Goal: Task Accomplishment & Management: Use online tool/utility

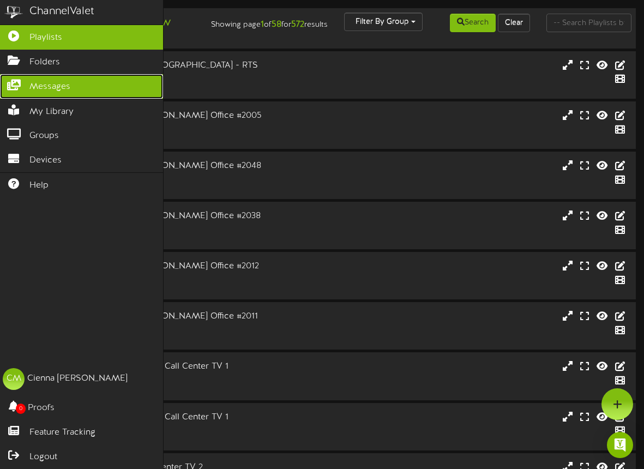
click at [26, 89] on link "Messages" at bounding box center [81, 86] width 163 height 25
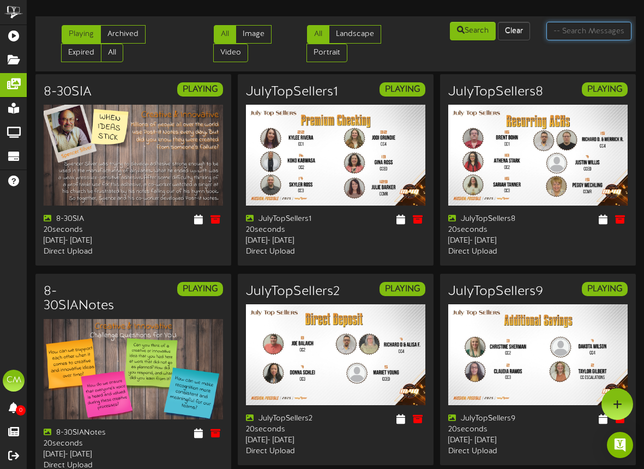
click at [572, 38] on input "text" at bounding box center [589, 31] width 85 height 19
type input "build"
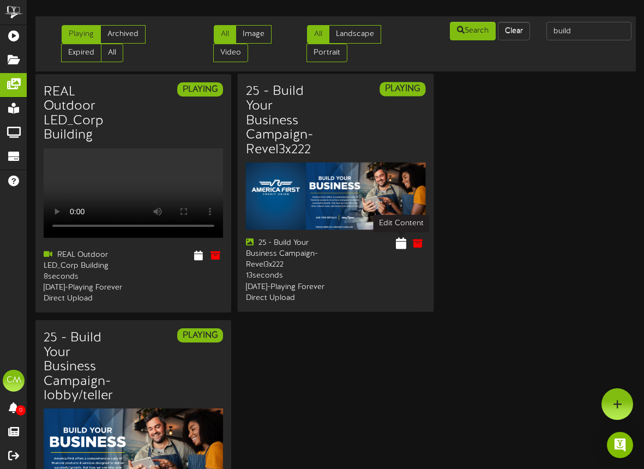
click at [403, 244] on icon at bounding box center [401, 243] width 10 height 12
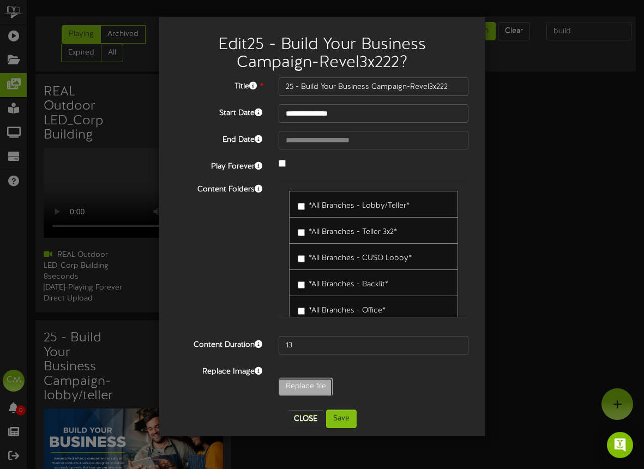
type input "**********"
type input "25_08BuildYourBusinessDIGITALRevel3x2"
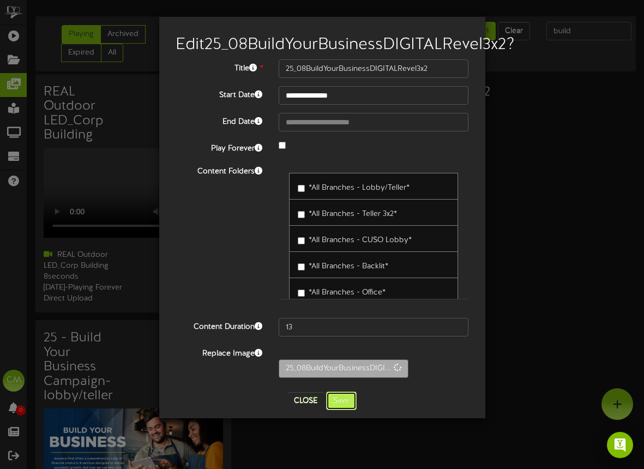
click at [342, 410] on button "Save" at bounding box center [341, 401] width 31 height 19
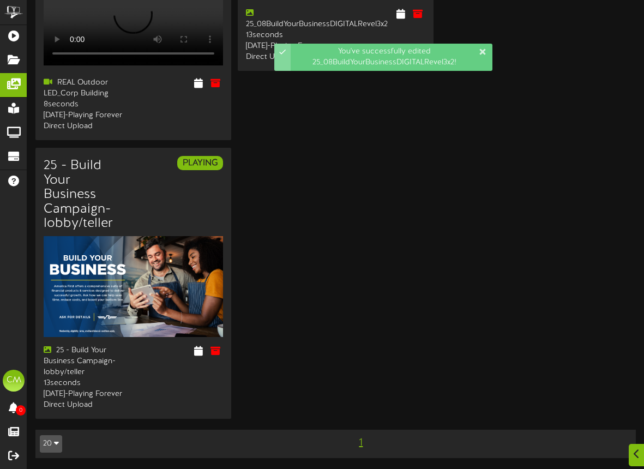
scroll to position [432, 0]
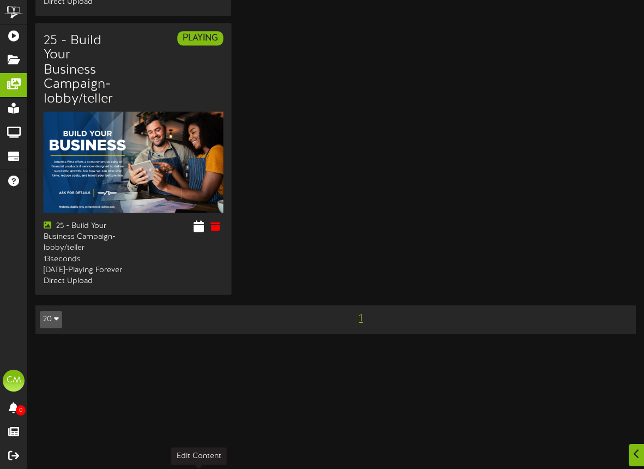
click at [197, 232] on icon at bounding box center [198, 226] width 10 height 12
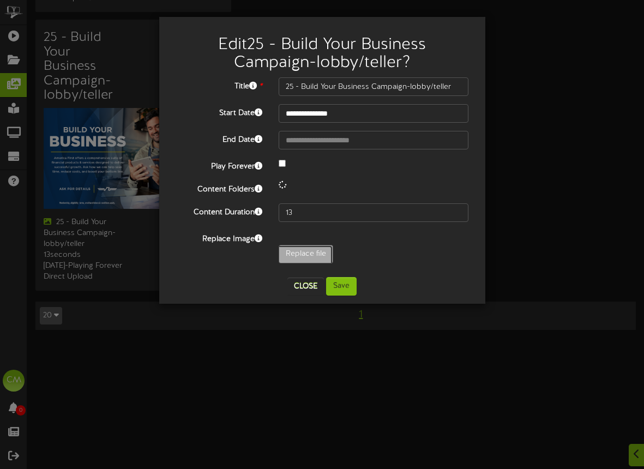
type input "**********"
type input "25_08BuildYourBusinessDIGITALRevel"
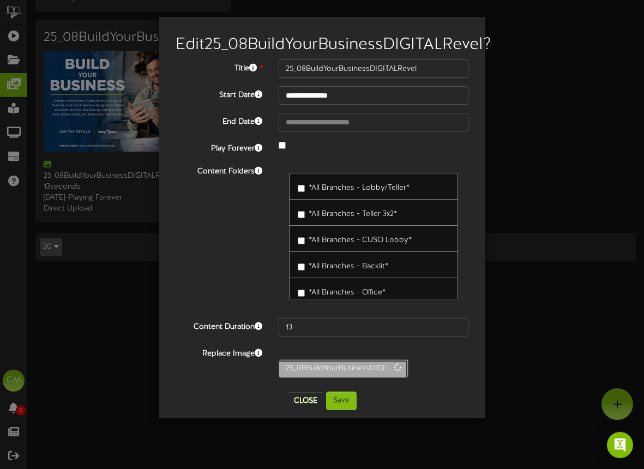
scroll to position [300, 0]
click at [348, 410] on button "Save" at bounding box center [341, 401] width 31 height 19
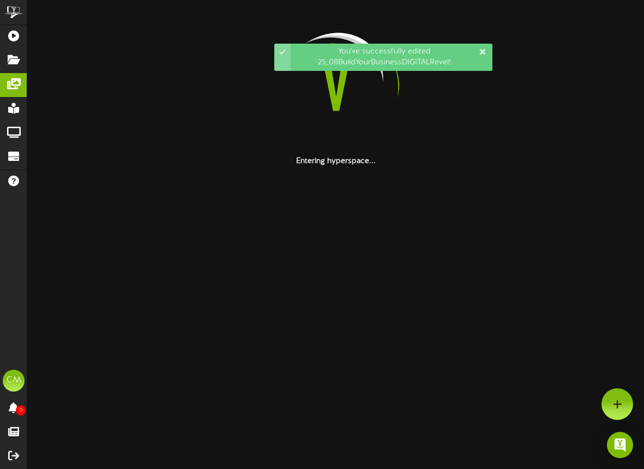
scroll to position [0, 0]
